Goal: Information Seeking & Learning: Check status

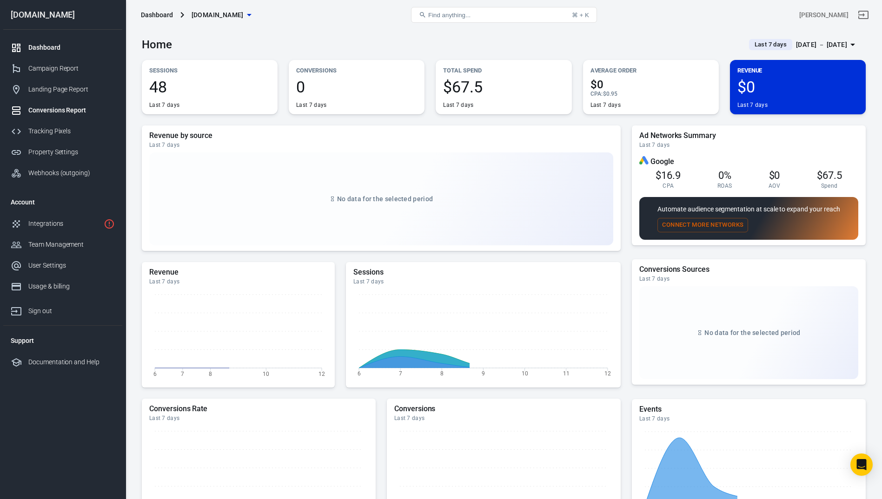
click at [86, 108] on div "Conversions Report" at bounding box center [71, 111] width 86 height 10
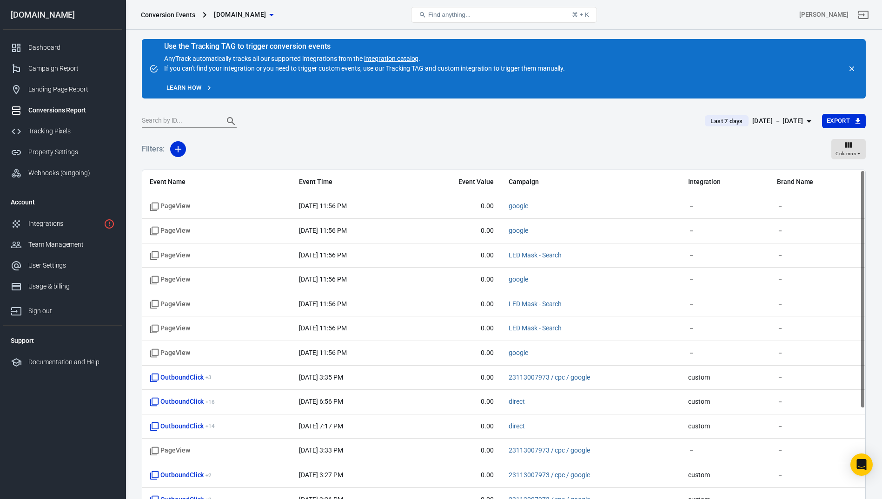
click at [778, 119] on div "[DATE] － [DATE]" at bounding box center [777, 121] width 51 height 12
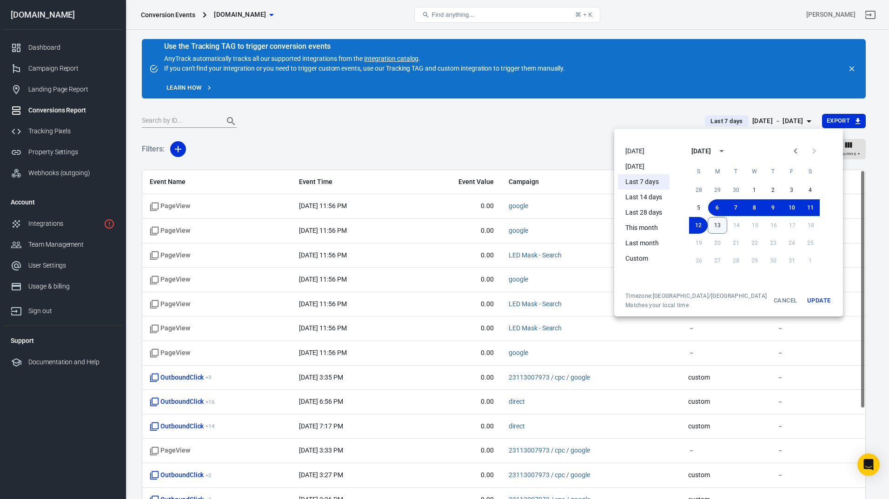
click at [707, 225] on button "13" at bounding box center [717, 225] width 20 height 17
click at [708, 207] on button "6" at bounding box center [717, 207] width 19 height 17
click at [708, 223] on button "13" at bounding box center [717, 225] width 19 height 17
click at [804, 298] on button "Update" at bounding box center [819, 300] width 30 height 17
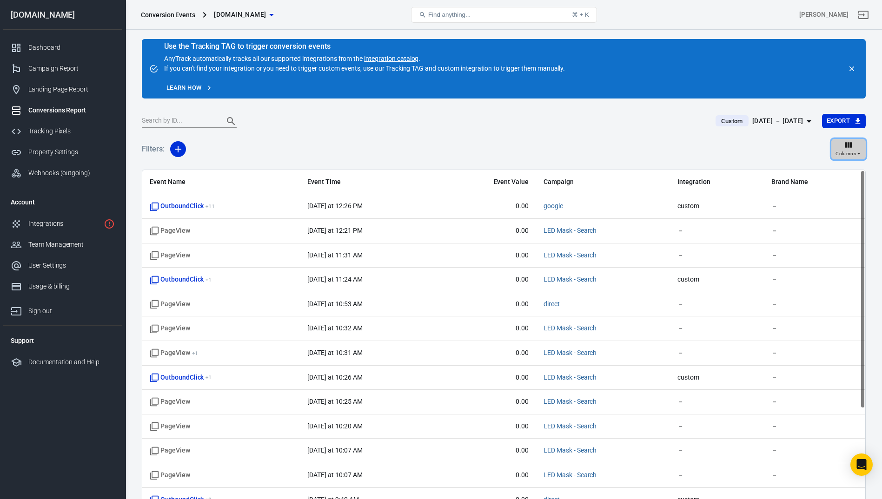
click at [847, 145] on icon "button" at bounding box center [848, 145] width 7 height 6
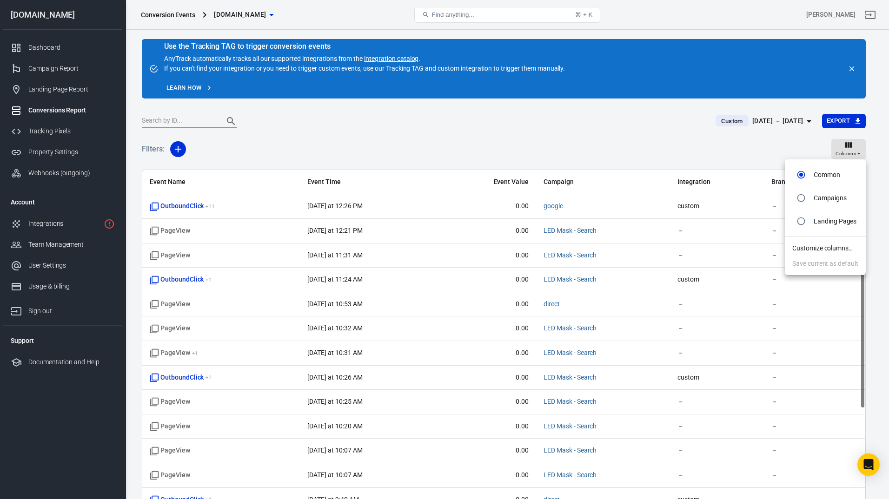
click at [783, 146] on div at bounding box center [444, 249] width 889 height 499
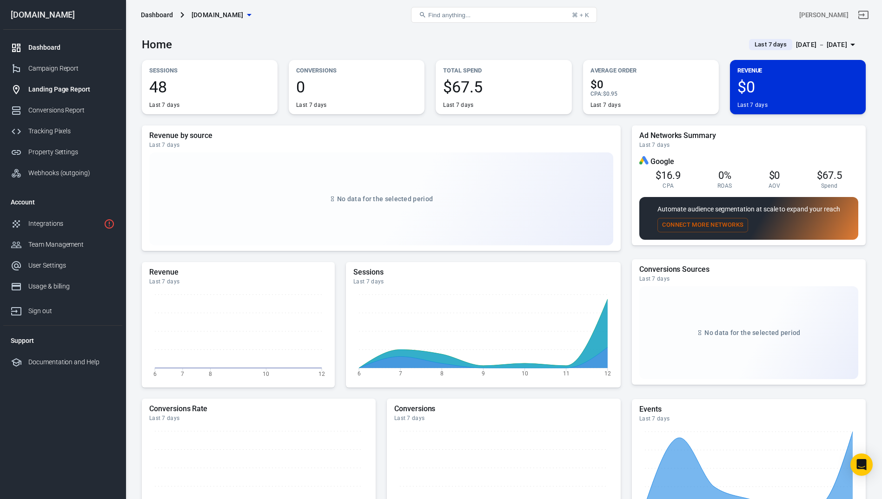
click at [67, 88] on div "Landing Page Report" at bounding box center [71, 90] width 86 height 10
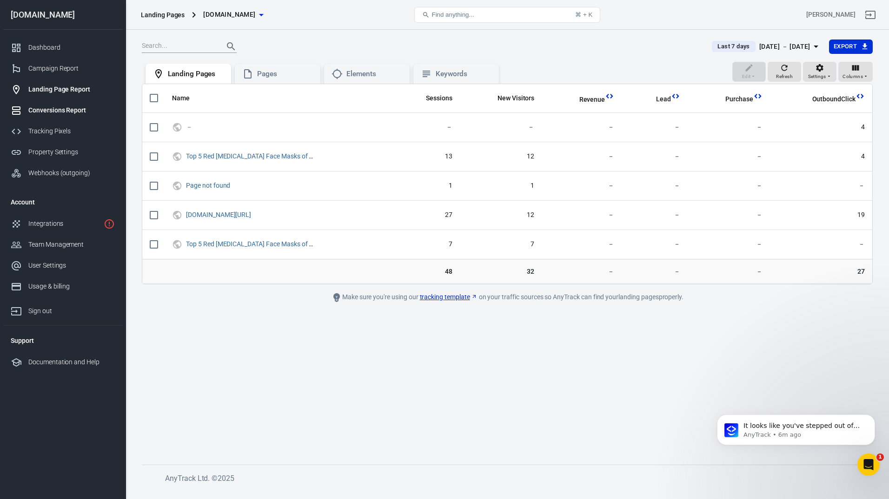
click at [69, 109] on div "Conversions Report" at bounding box center [71, 111] width 86 height 10
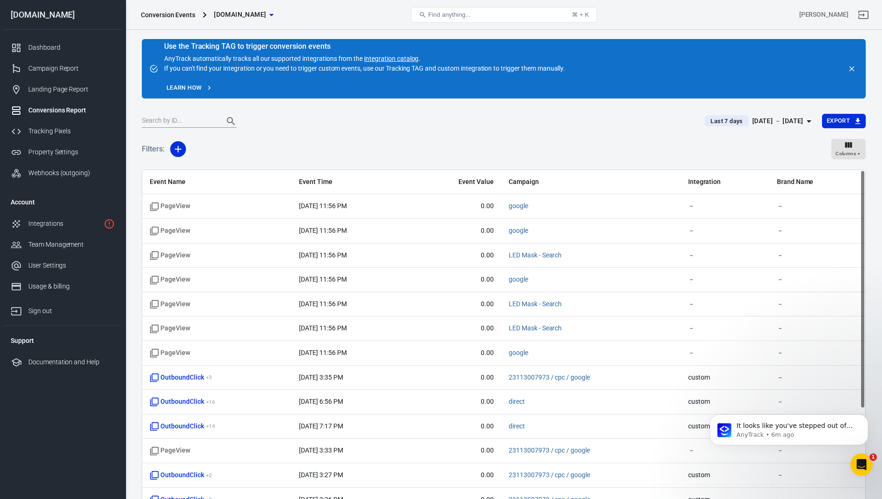
click at [776, 120] on div "[DATE] － [DATE]" at bounding box center [777, 121] width 51 height 12
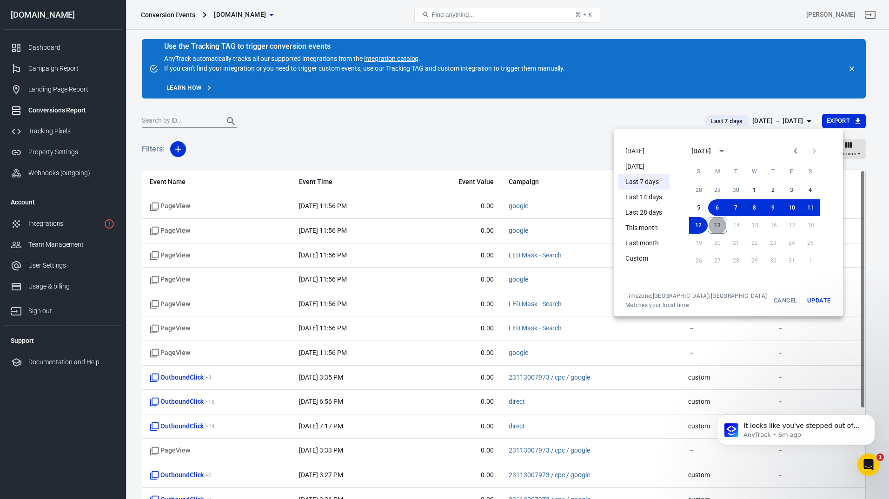
click at [710, 225] on button "13" at bounding box center [717, 225] width 20 height 17
click at [804, 301] on button "Update" at bounding box center [819, 300] width 30 height 17
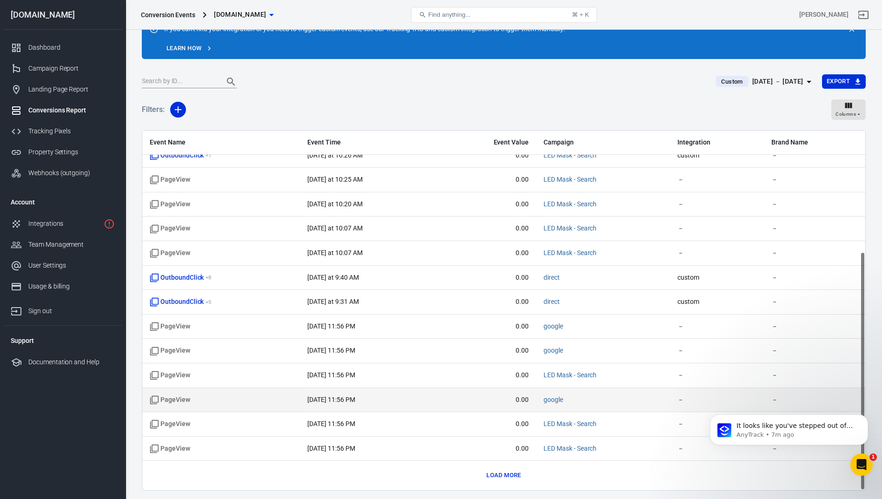
scroll to position [71, 0]
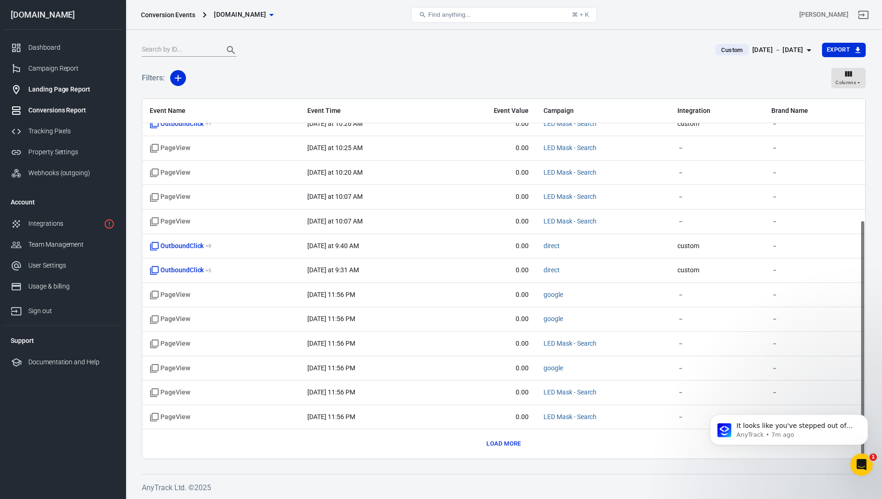
click at [73, 89] on div "Landing Page Report" at bounding box center [71, 90] width 86 height 10
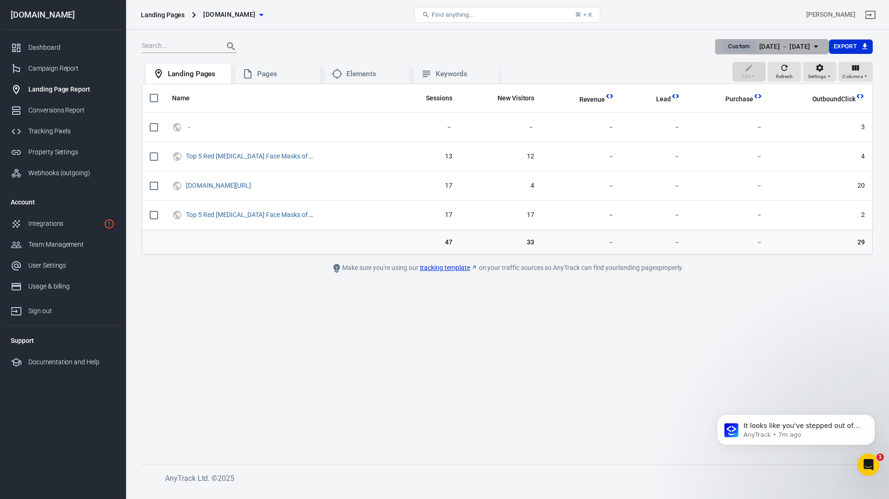
click at [790, 46] on div "Oct 12 － Oct 13, 2025" at bounding box center [784, 47] width 51 height 12
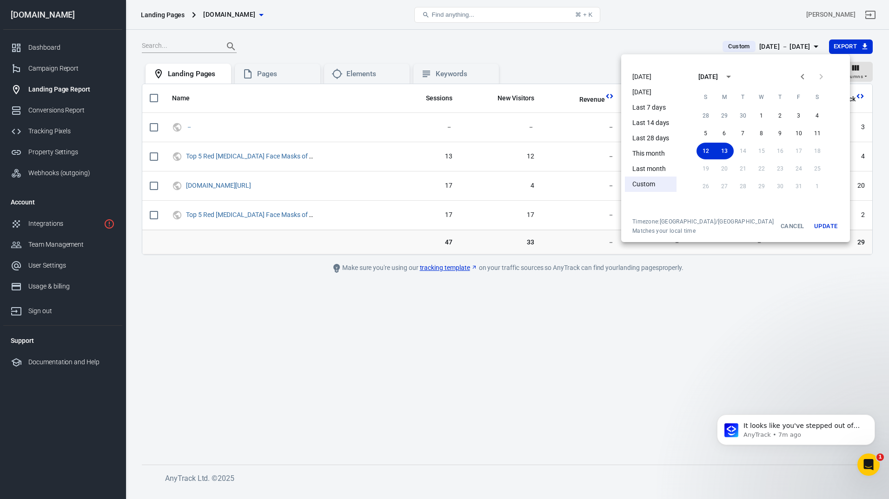
click at [811, 226] on button "Update" at bounding box center [826, 226] width 30 height 17
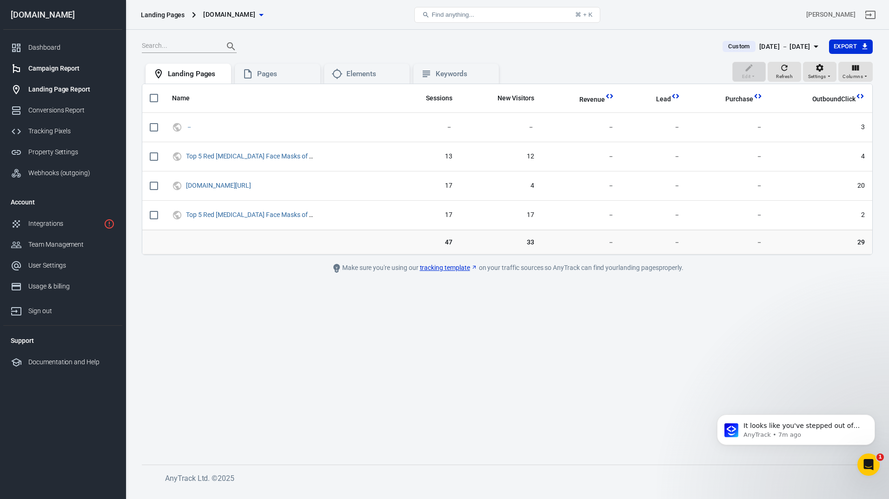
click at [64, 66] on div "Campaign Report" at bounding box center [71, 69] width 86 height 10
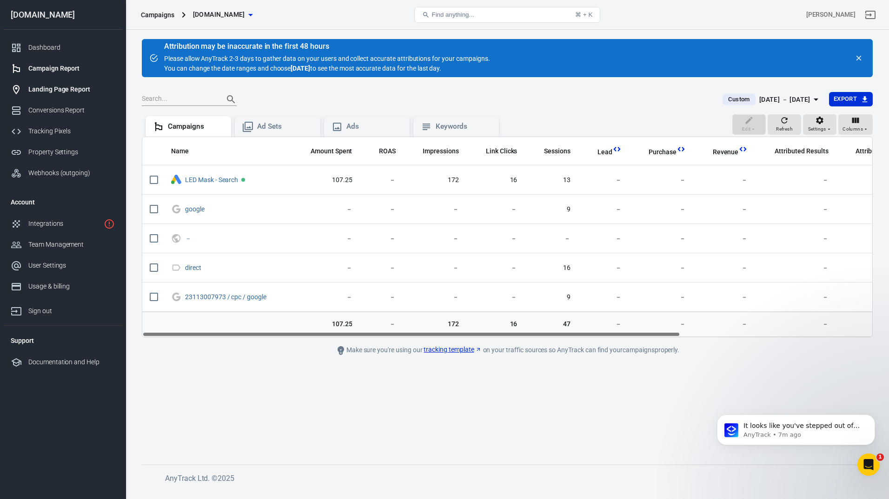
click at [66, 91] on div "Landing Page Report" at bounding box center [71, 90] width 86 height 10
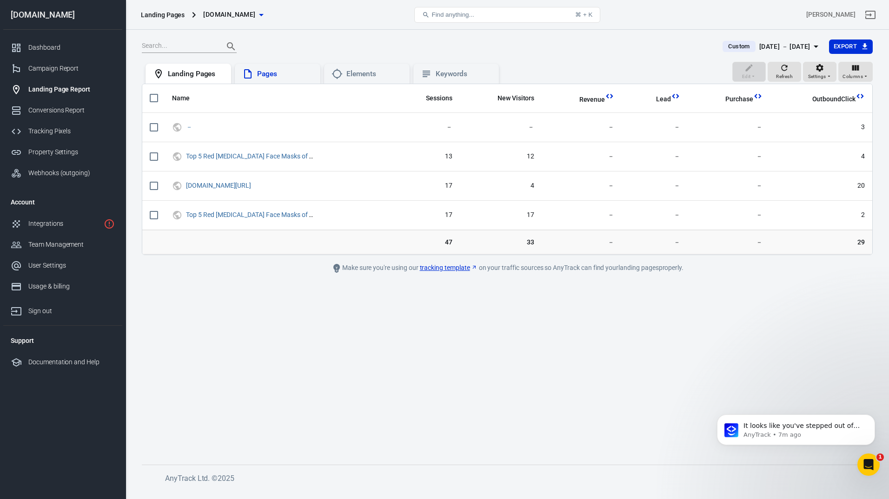
click at [276, 73] on div "Pages" at bounding box center [285, 74] width 56 height 10
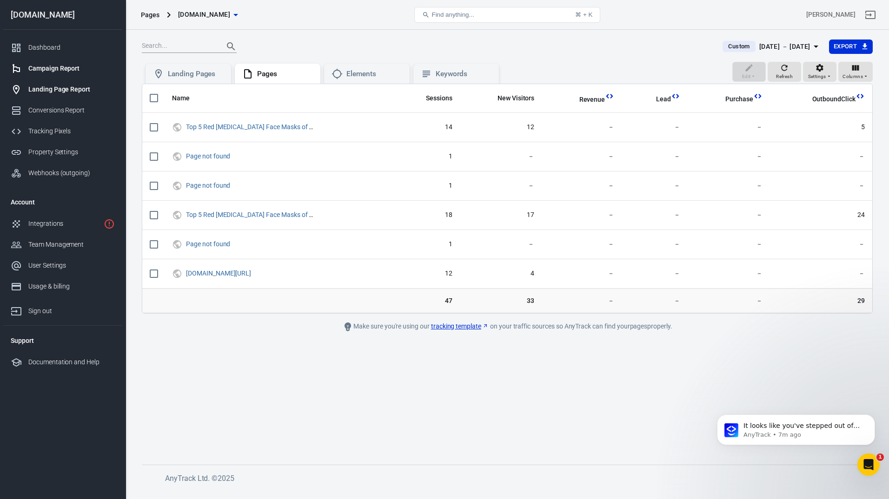
click at [68, 72] on div "Campaign Report" at bounding box center [71, 69] width 86 height 10
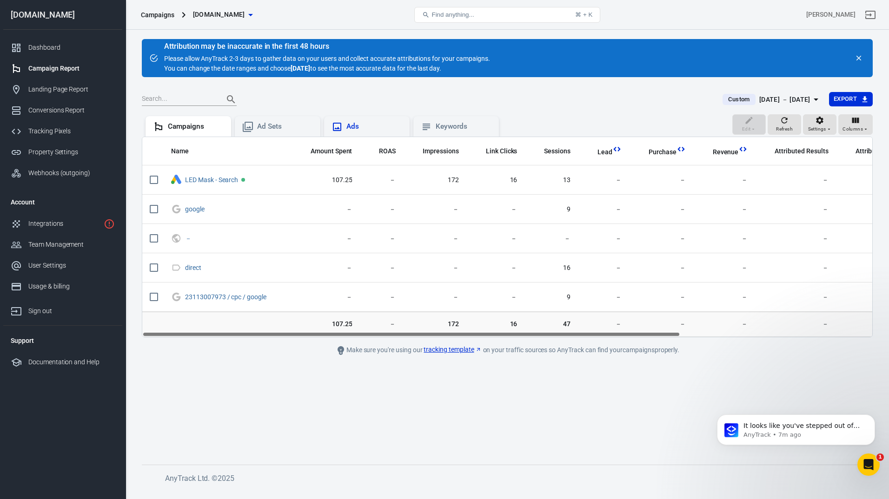
click at [357, 126] on div "Ads" at bounding box center [374, 127] width 56 height 10
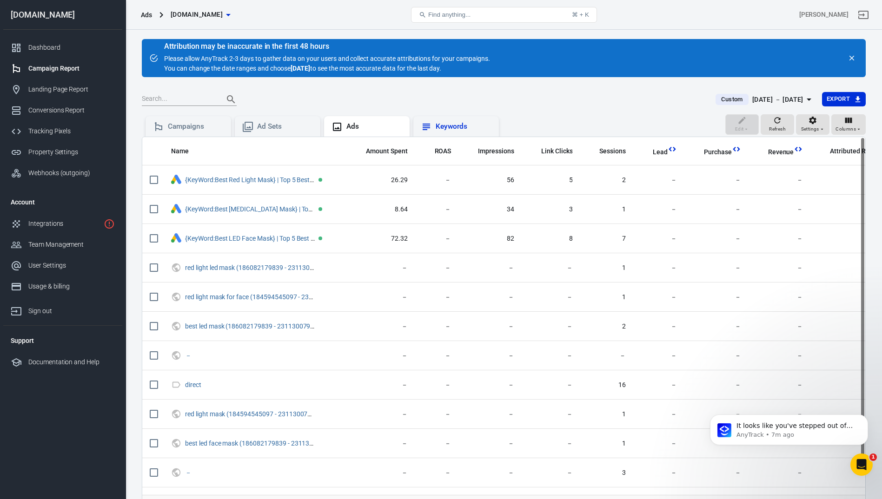
click at [448, 124] on div "Keywords" at bounding box center [464, 127] width 56 height 10
